Goal: Find specific page/section: Find specific page/section

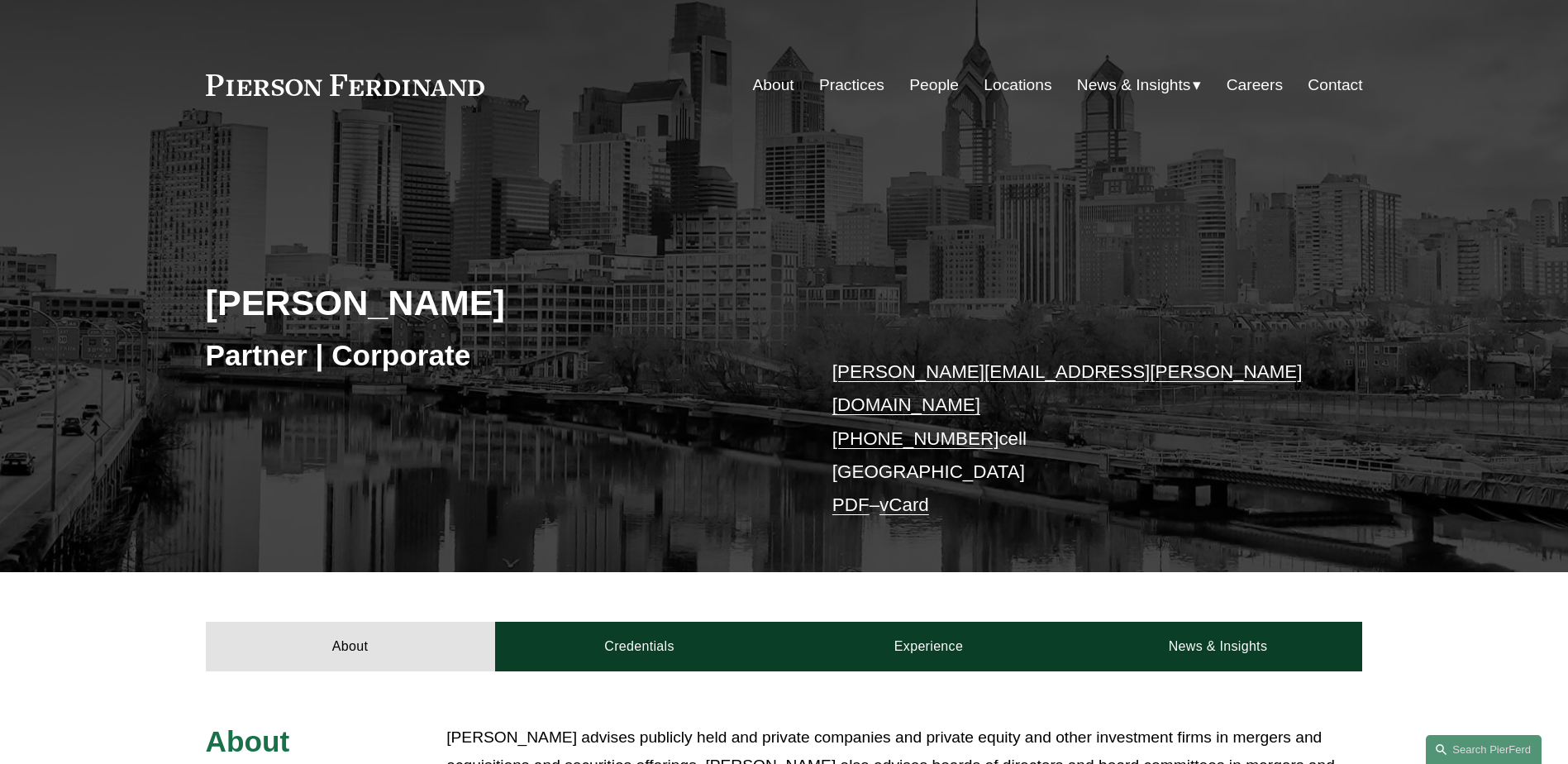
scroll to position [496, 0]
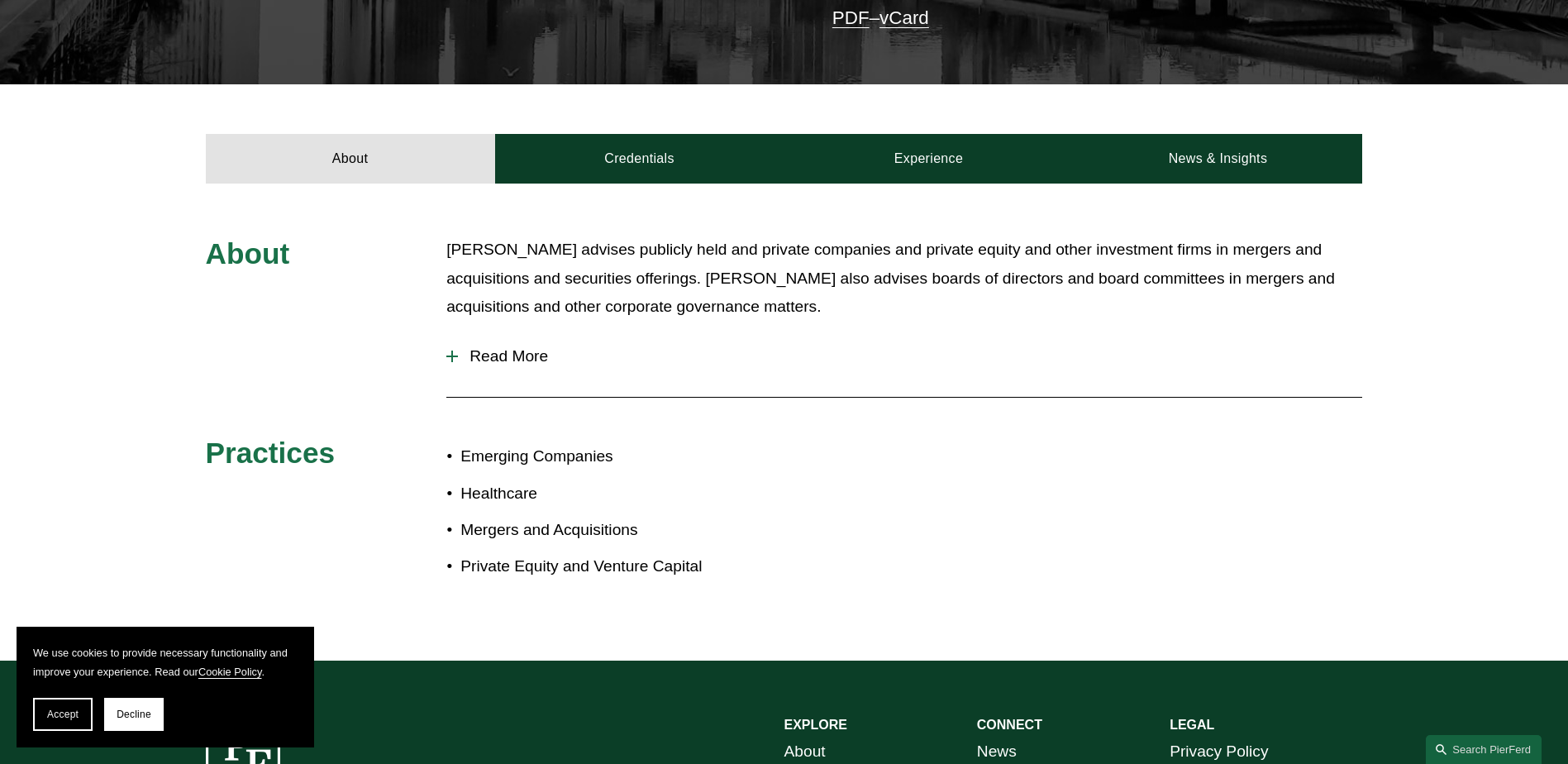
click at [504, 347] on span "Read More" at bounding box center [909, 356] width 904 height 18
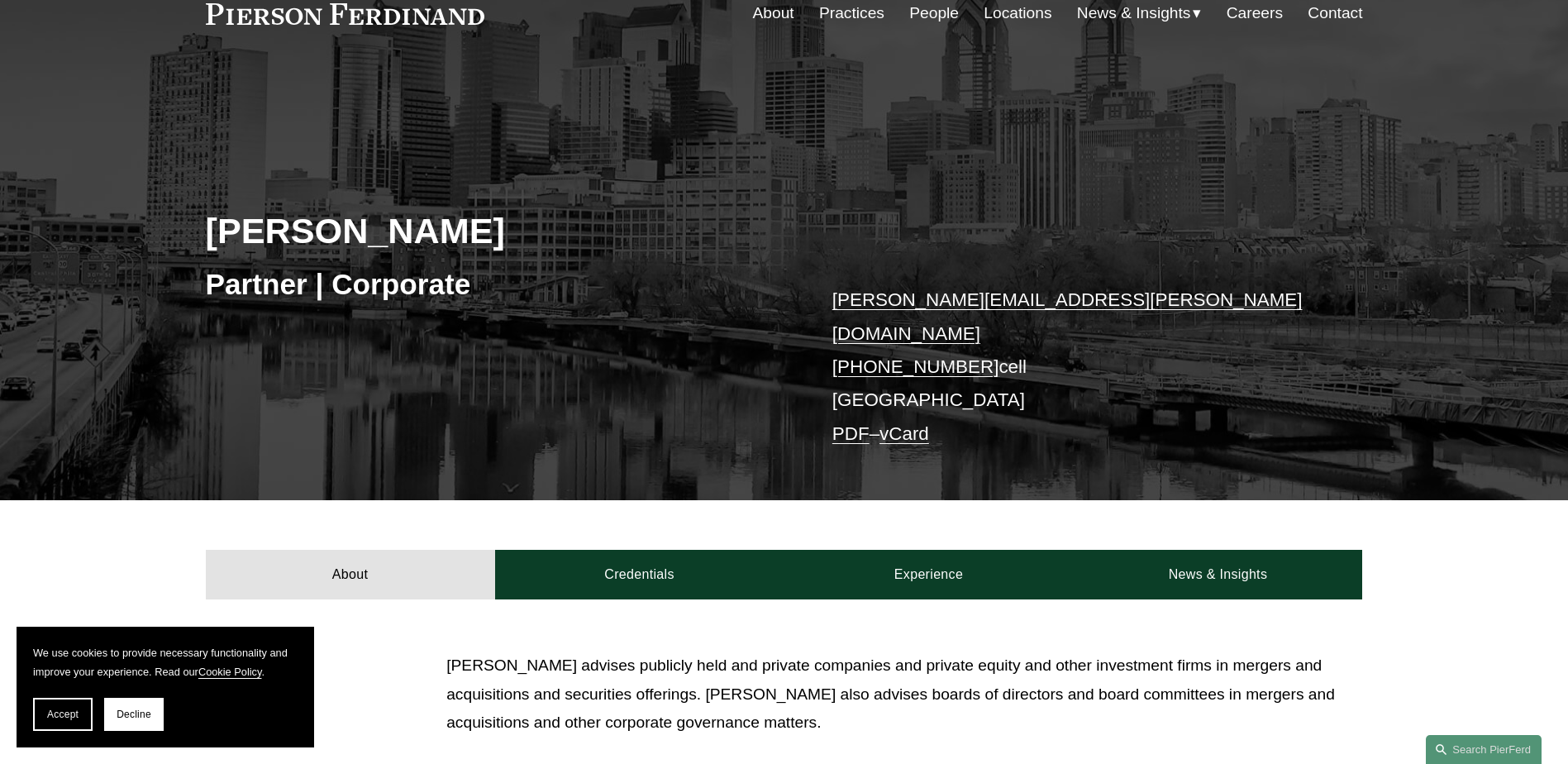
scroll to position [0, 0]
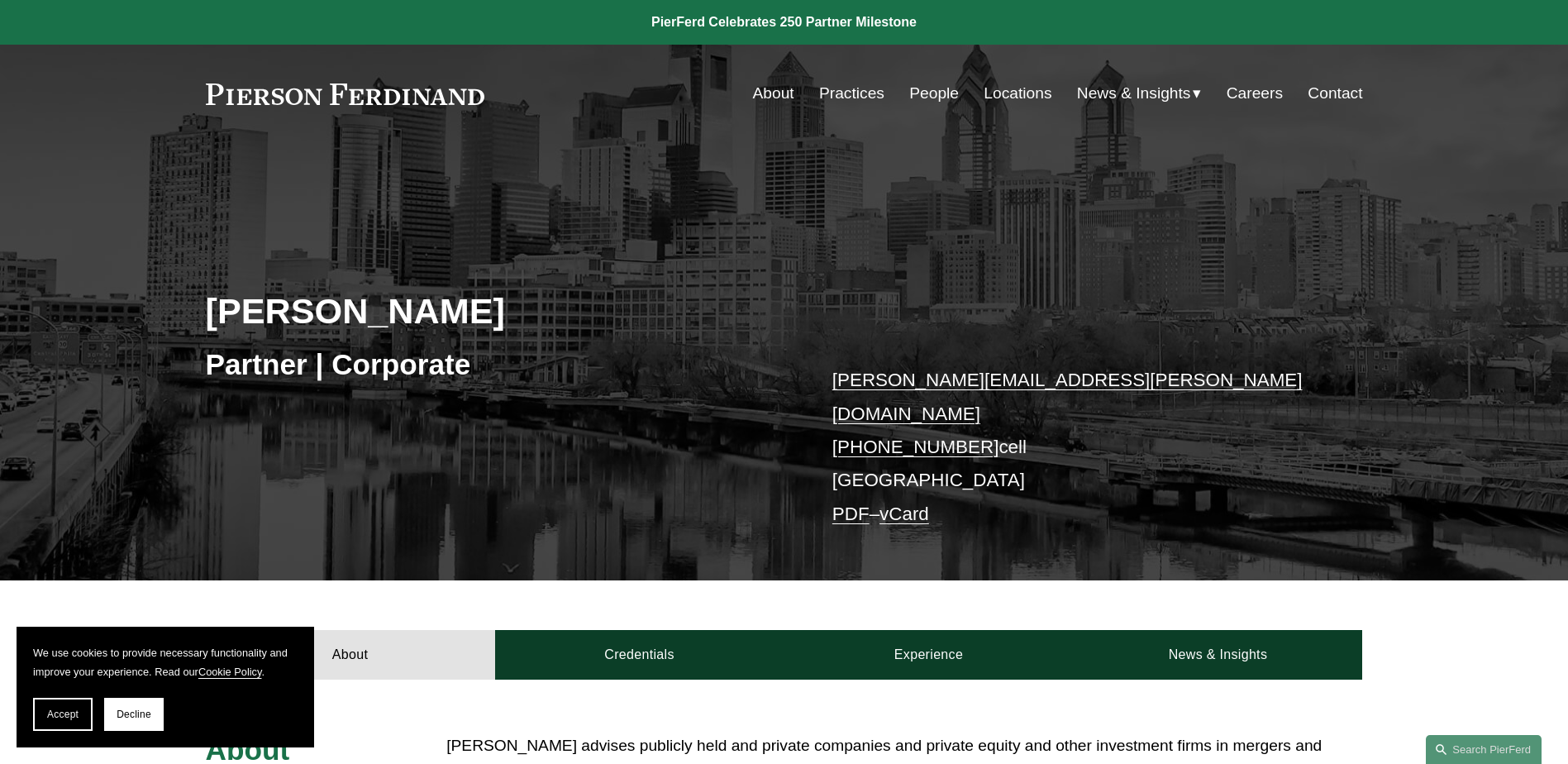
click at [1023, 91] on link "Locations" at bounding box center [1017, 93] width 68 height 31
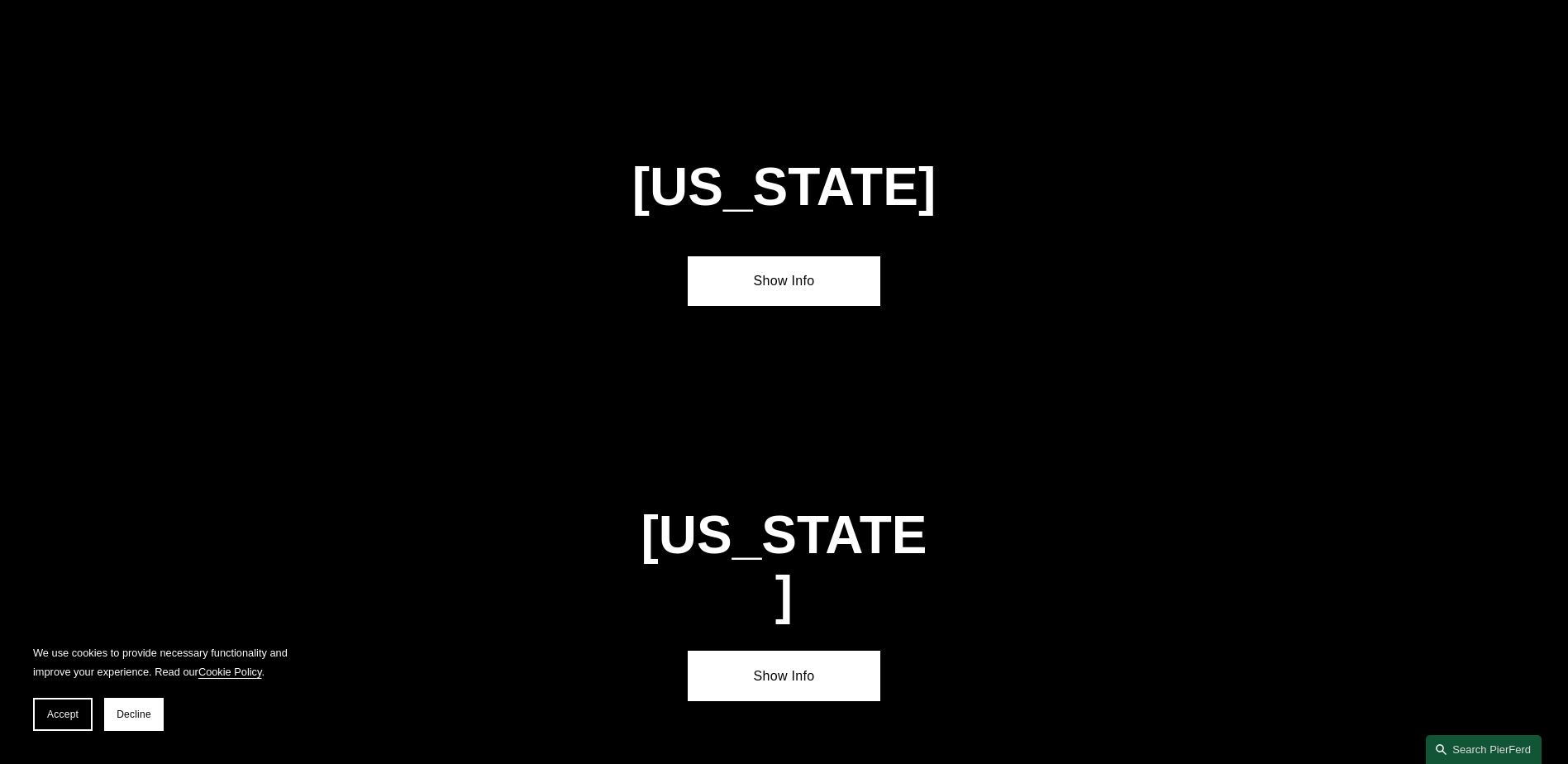
scroll to position [5128, 0]
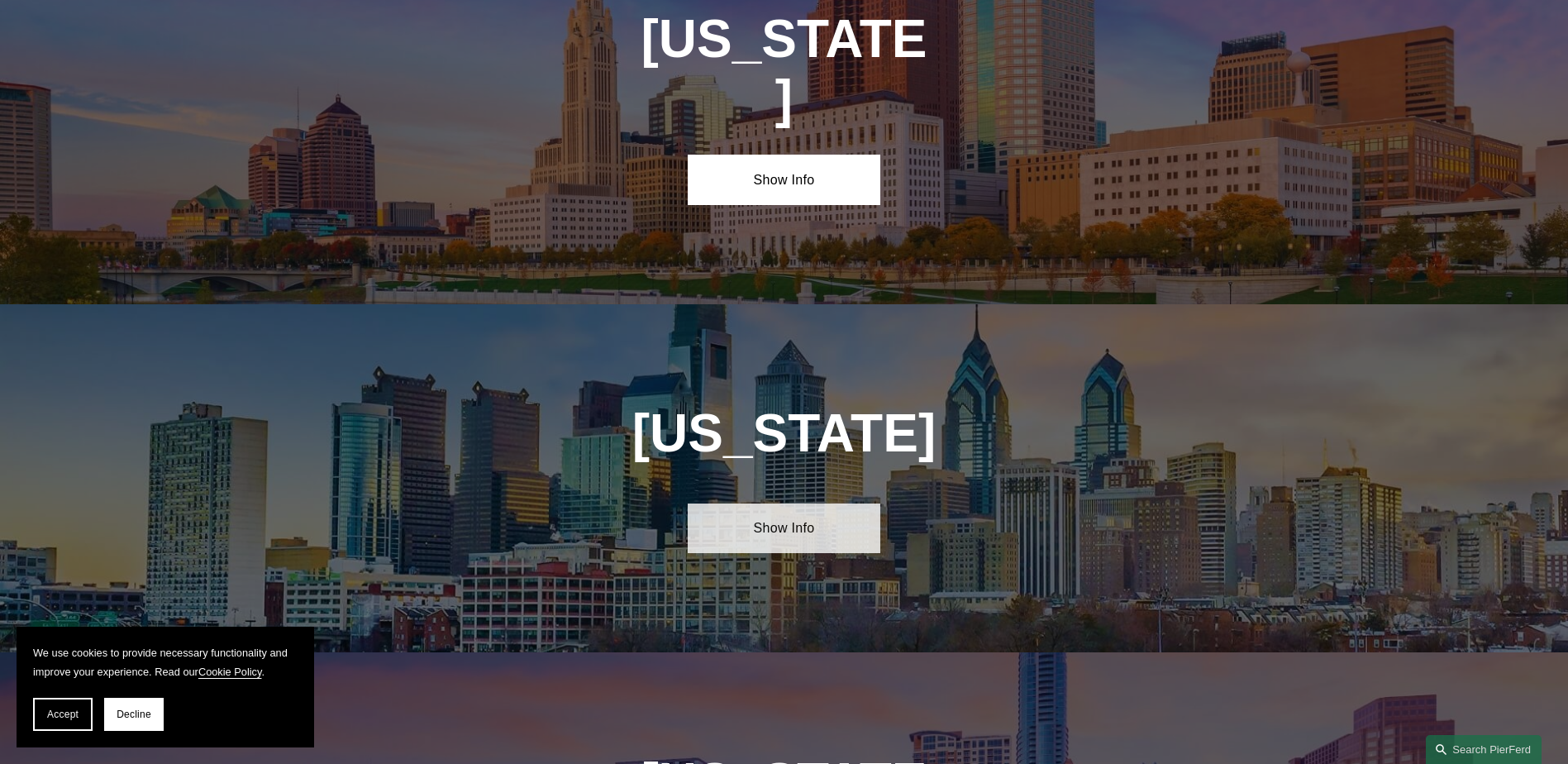
click at [762, 504] on link "Show Info" at bounding box center [784, 529] width 193 height 50
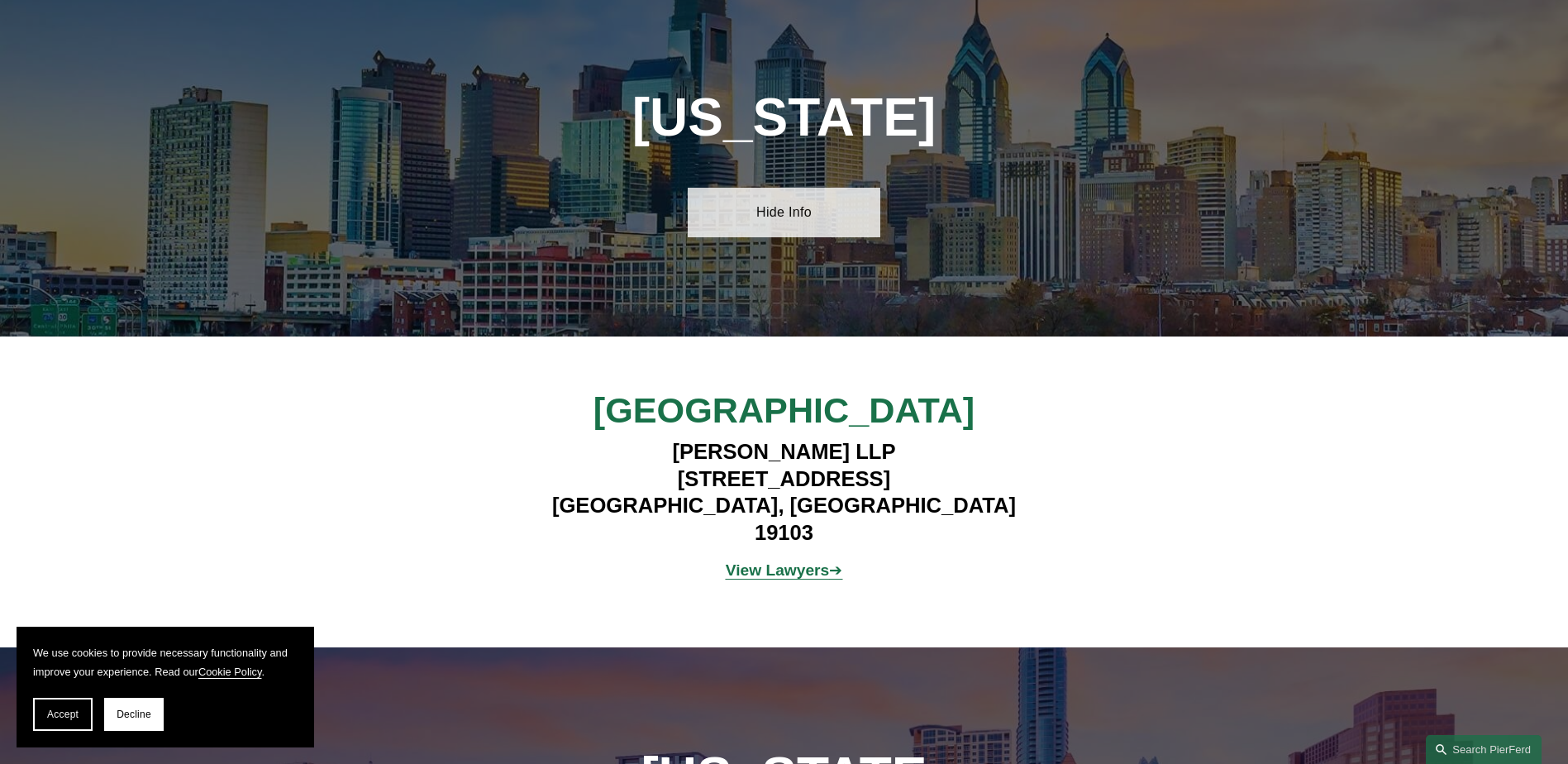
scroll to position [5458, 0]
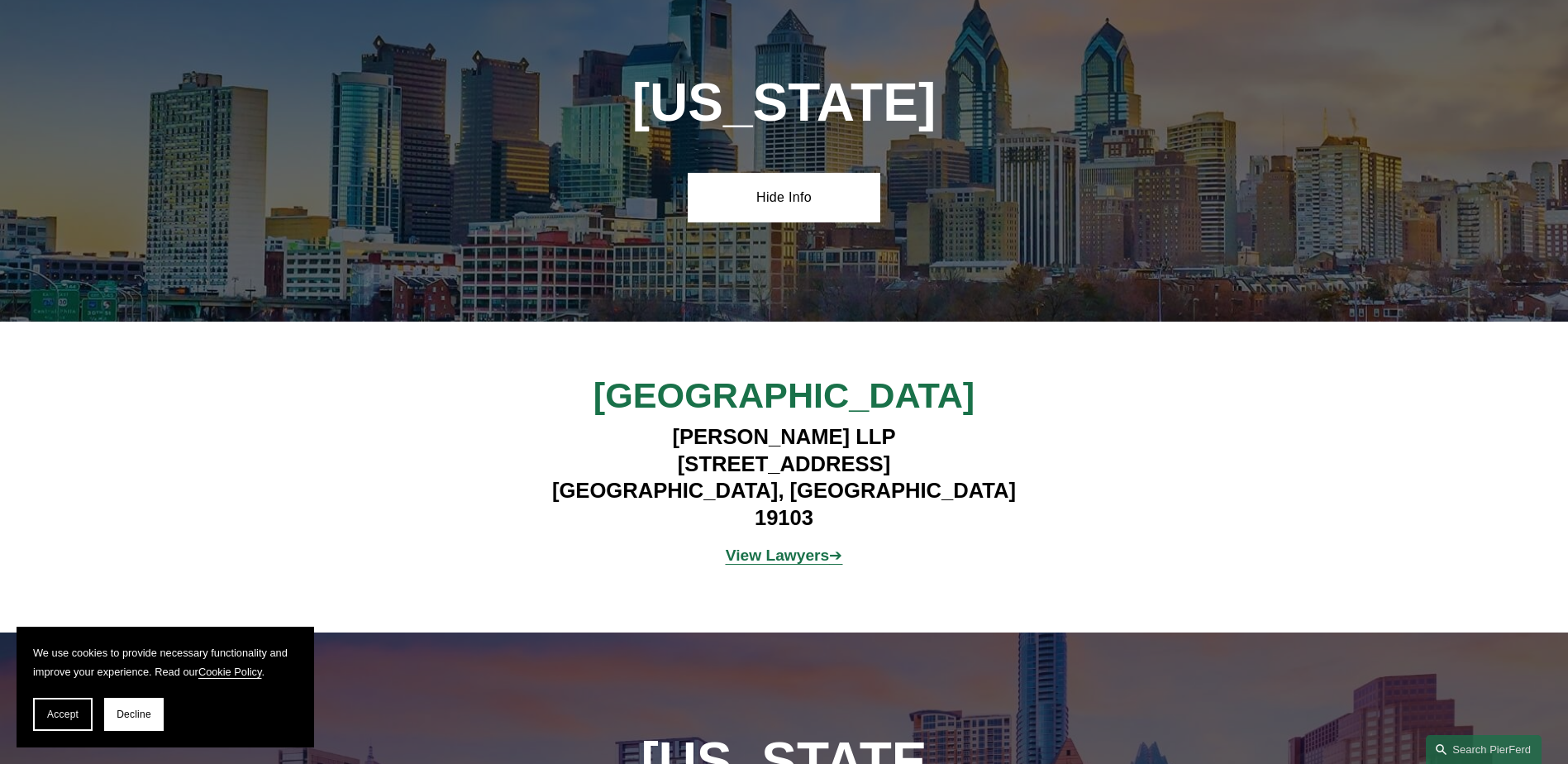
click at [748, 547] on strong "View Lawyers" at bounding box center [778, 555] width 104 height 17
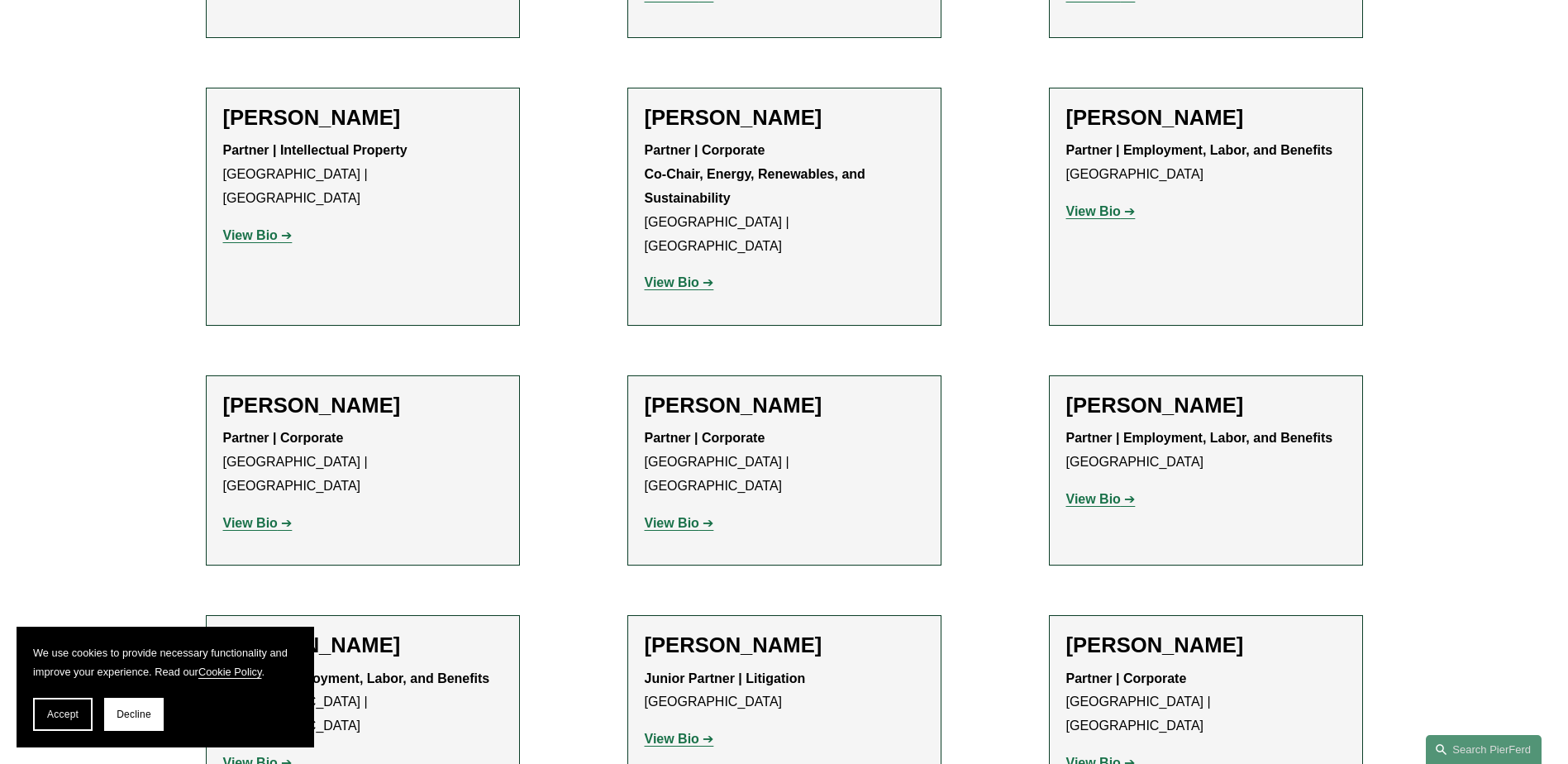
scroll to position [2329, 0]
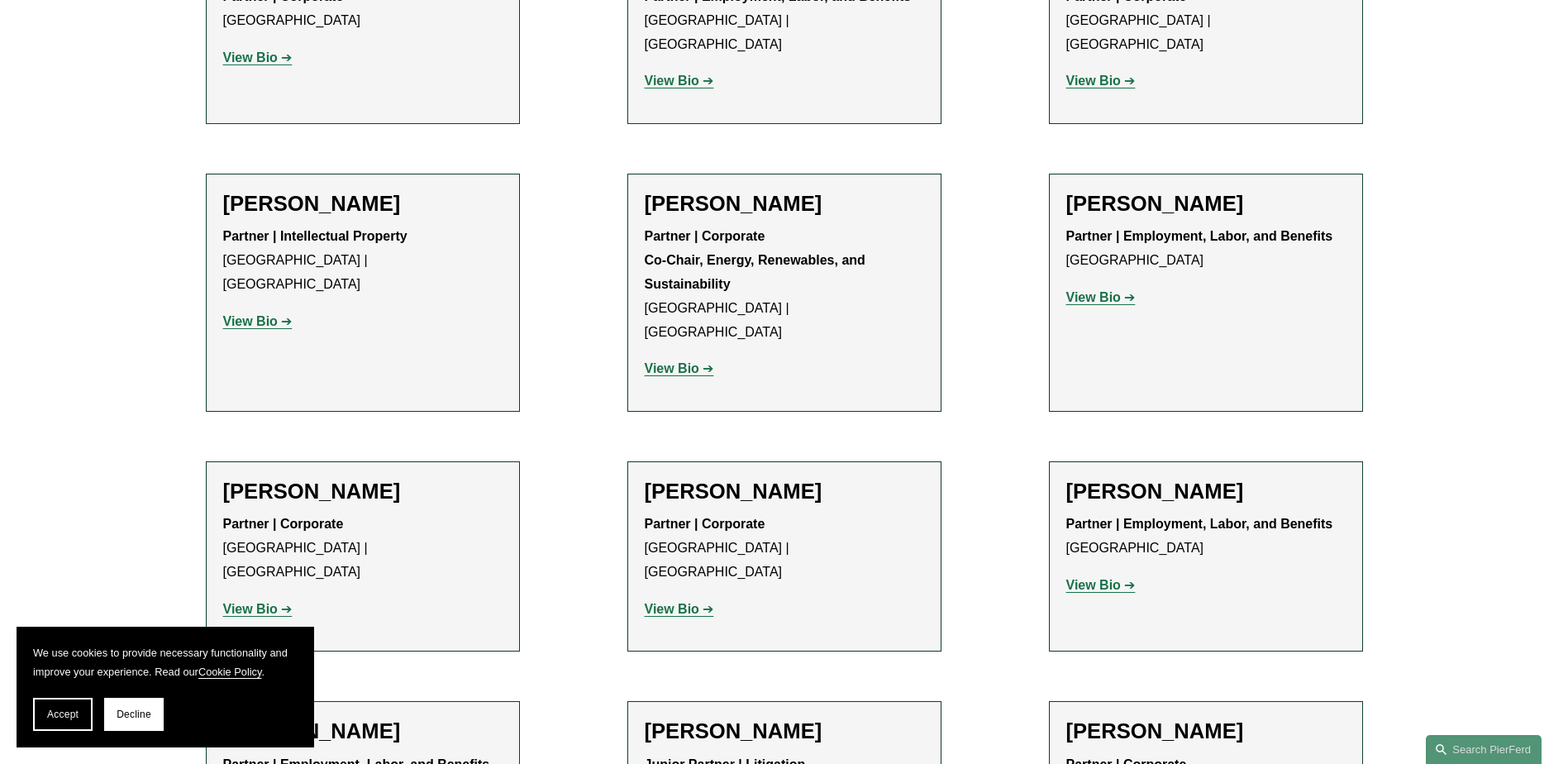
click at [1097, 578] on strong "View Bio" at bounding box center [1093, 585] width 55 height 14
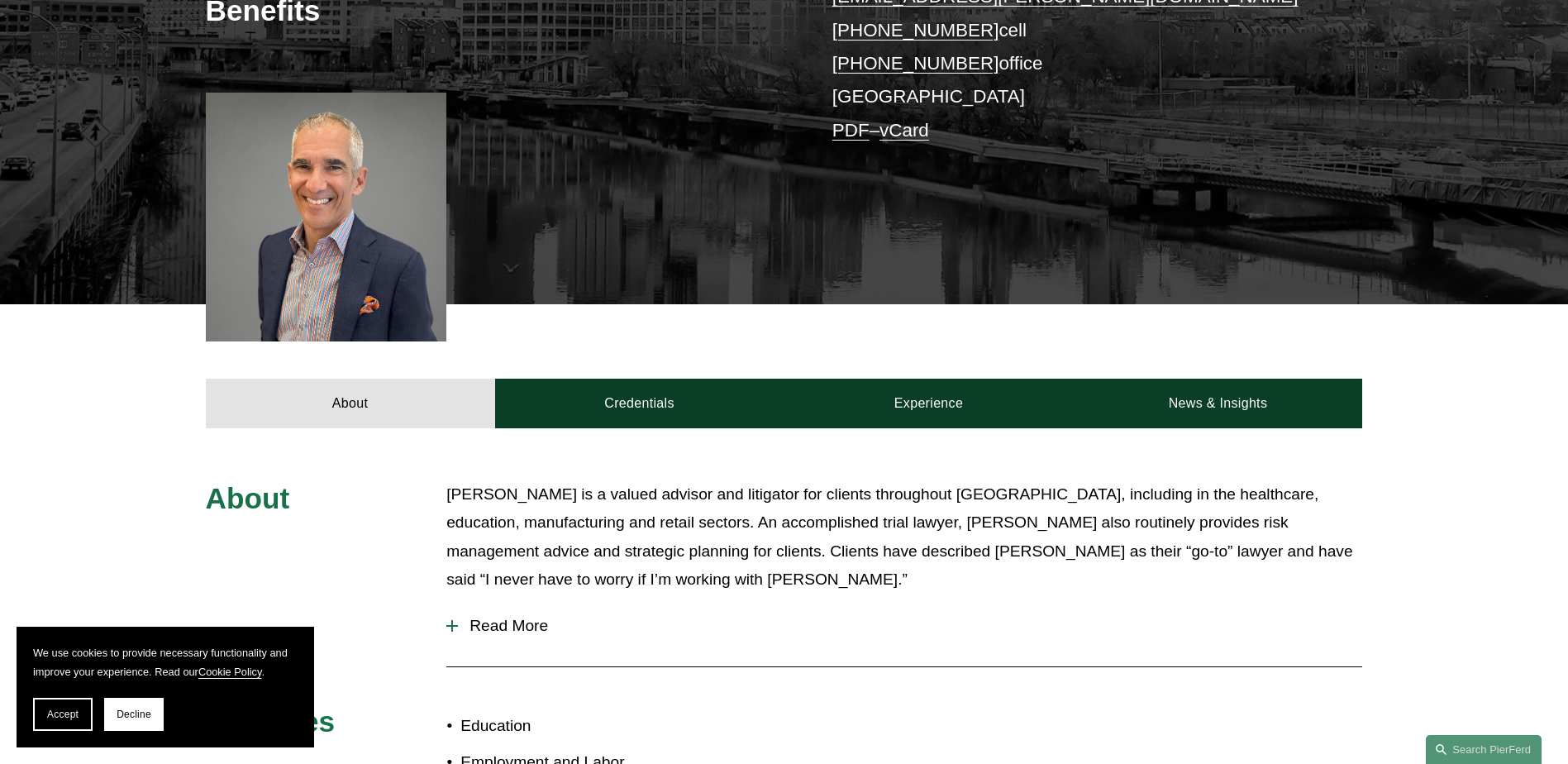
scroll to position [375, 0]
